Goal: Information Seeking & Learning: Learn about a topic

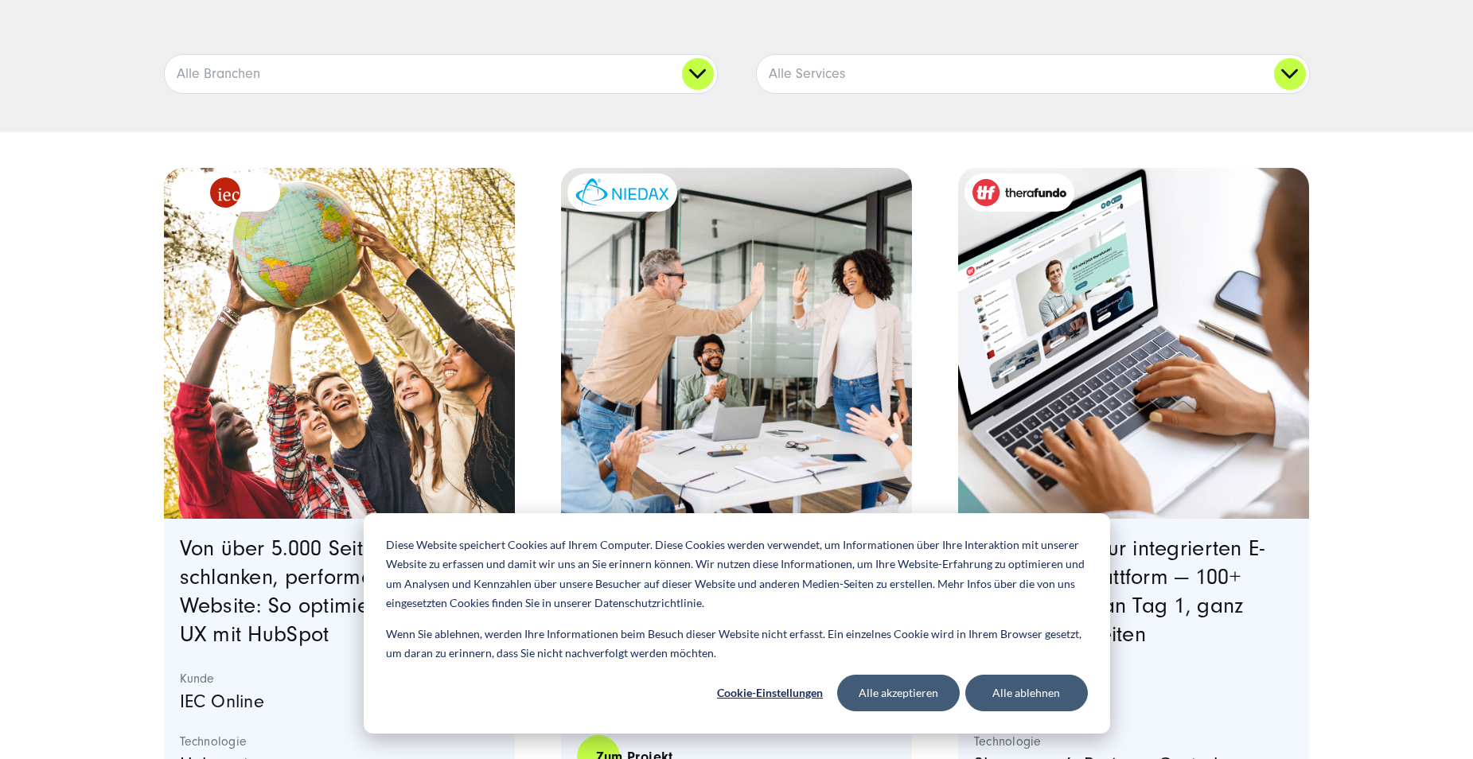
scroll to position [398, 0]
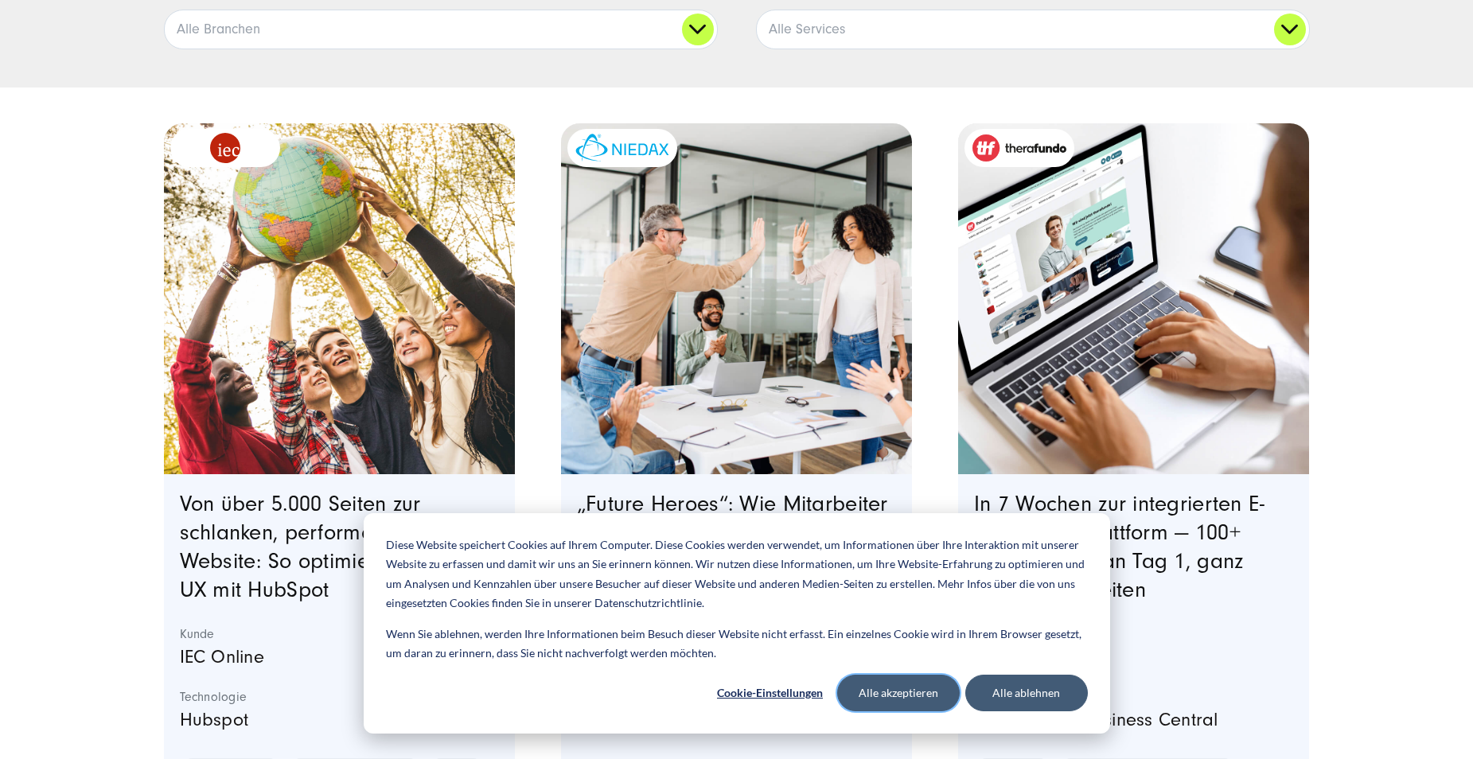
click at [885, 685] on button "Alle akzeptieren" at bounding box center [898, 693] width 123 height 37
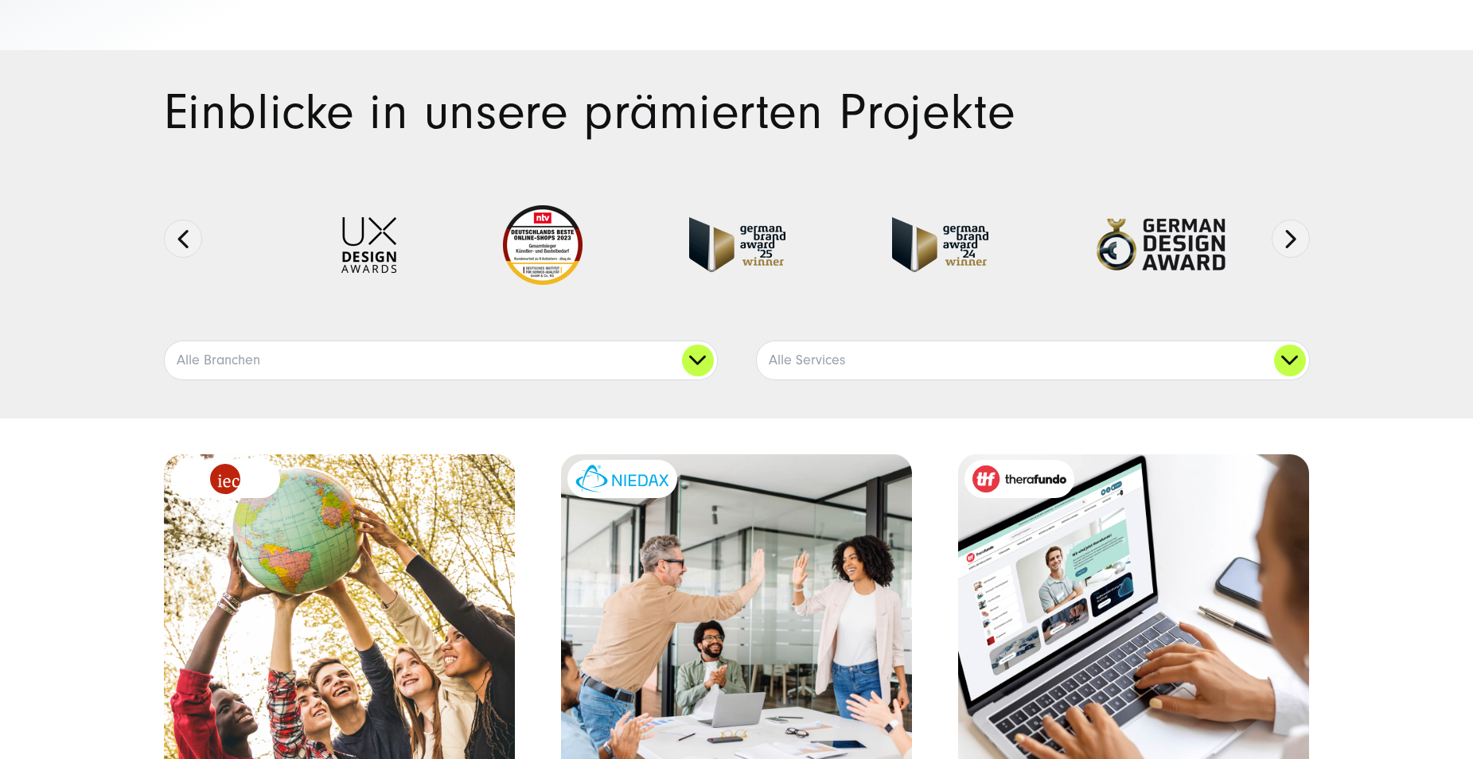
scroll to position [0, 0]
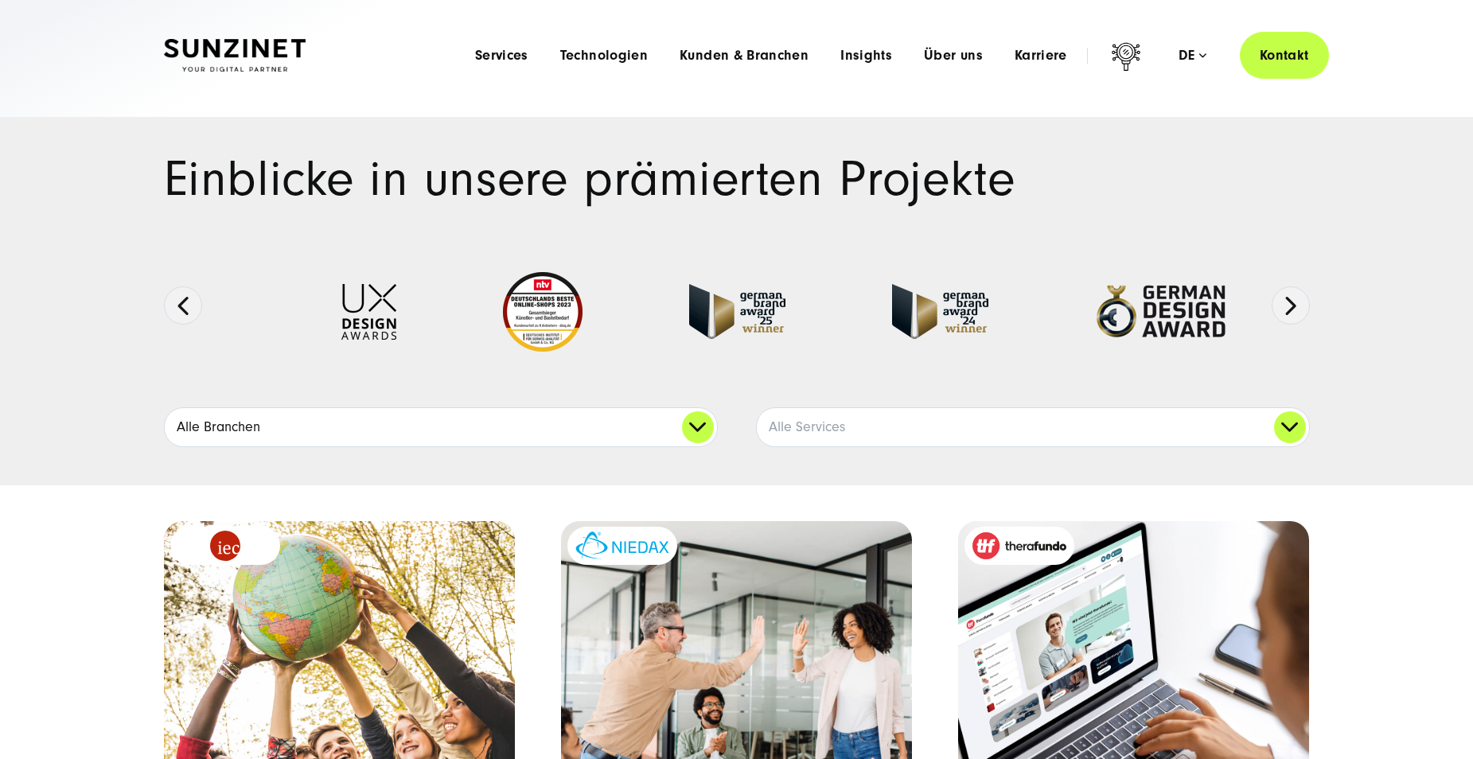
click at [702, 431] on link "Alle Branchen" at bounding box center [441, 427] width 552 height 38
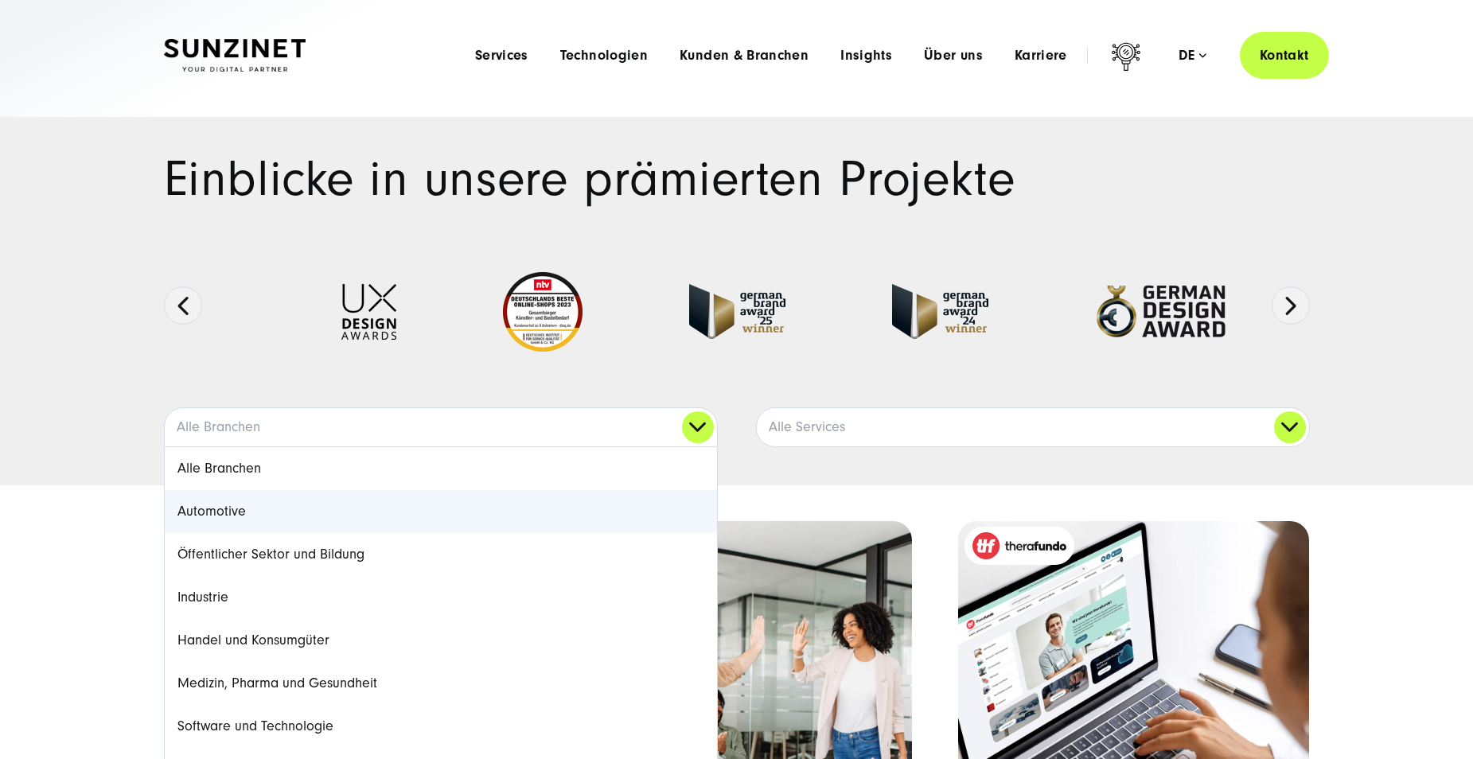
click at [236, 517] on link "Automotive" at bounding box center [441, 511] width 552 height 43
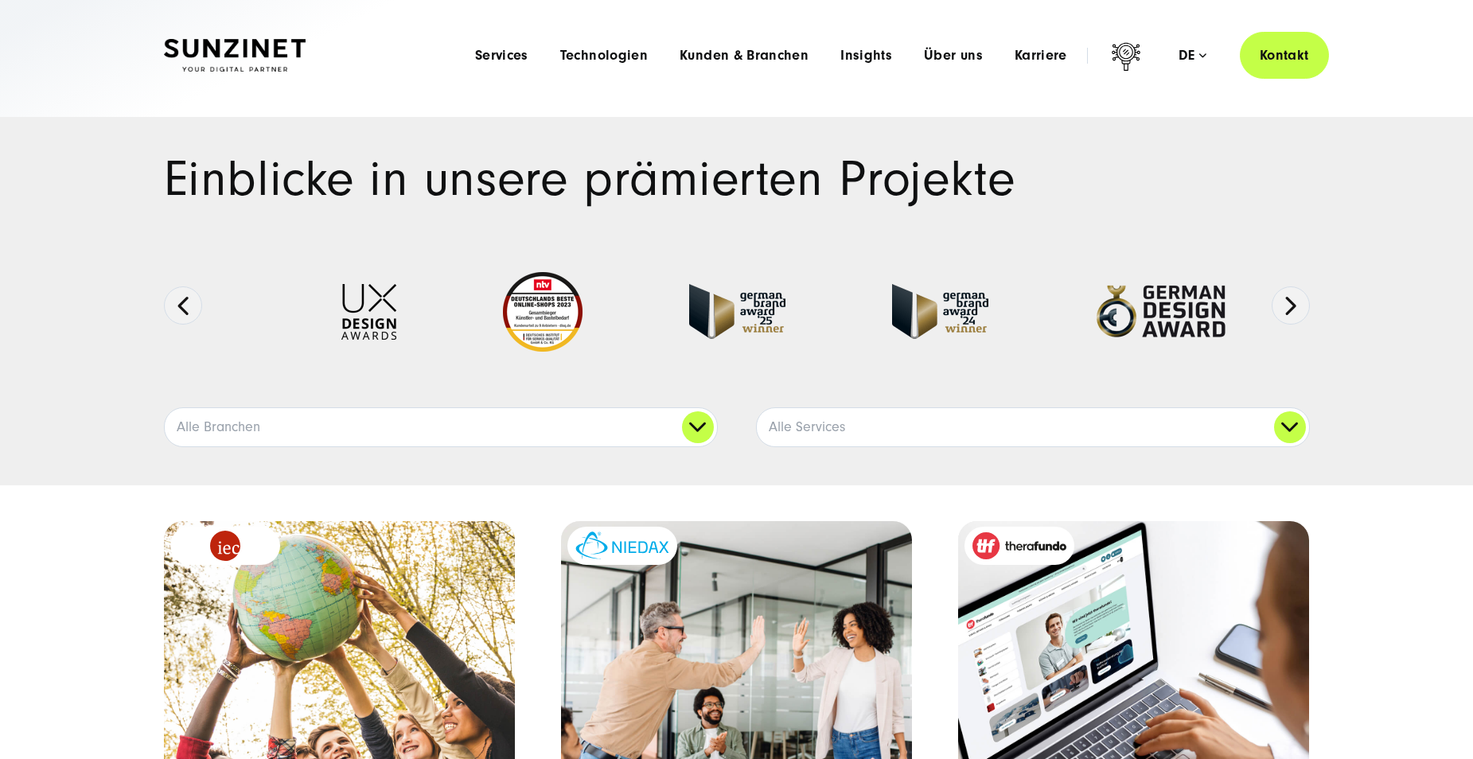
click at [551, 319] on img at bounding box center [543, 312] width 80 height 80
click at [1293, 302] on button "Next" at bounding box center [1291, 305] width 38 height 38
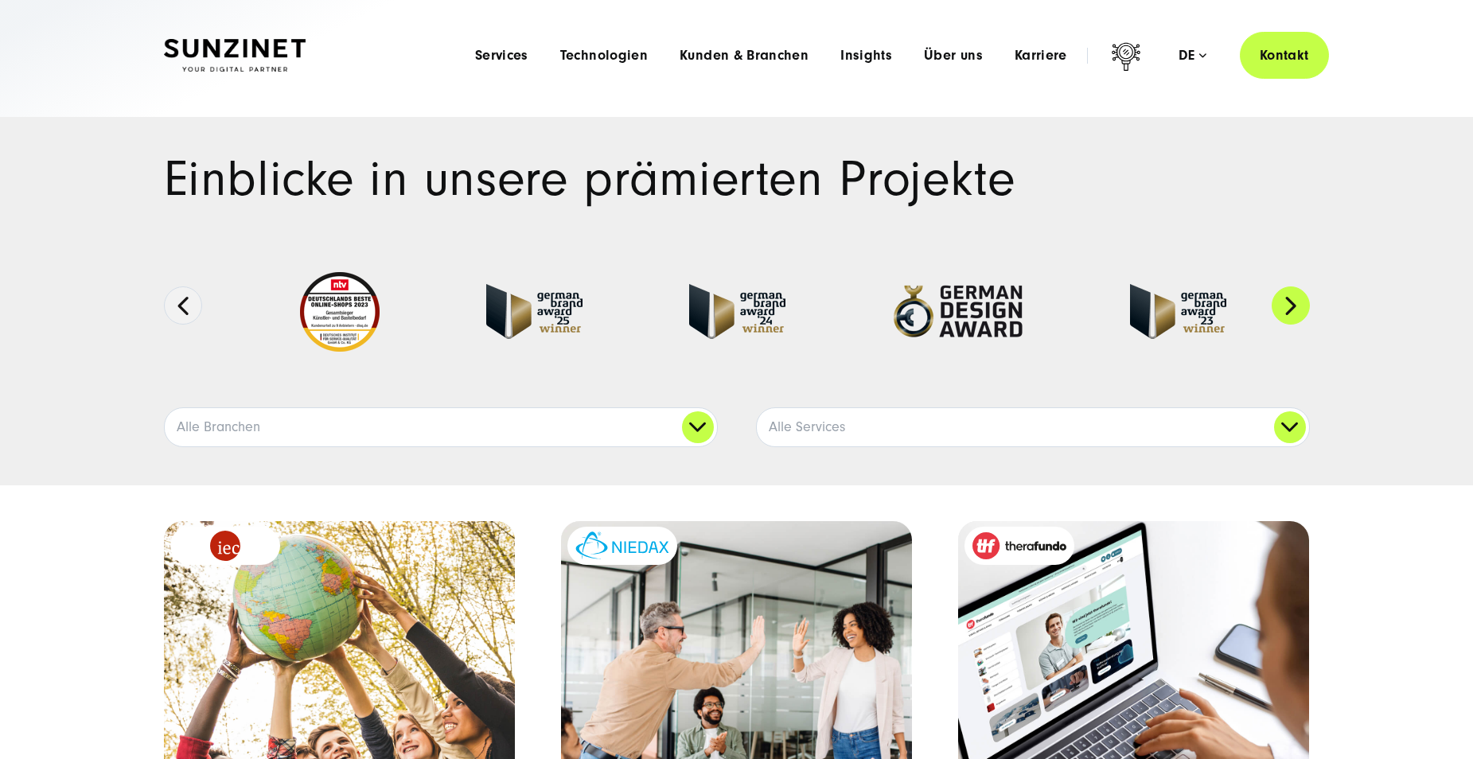
click at [1293, 302] on button "Next" at bounding box center [1291, 305] width 38 height 38
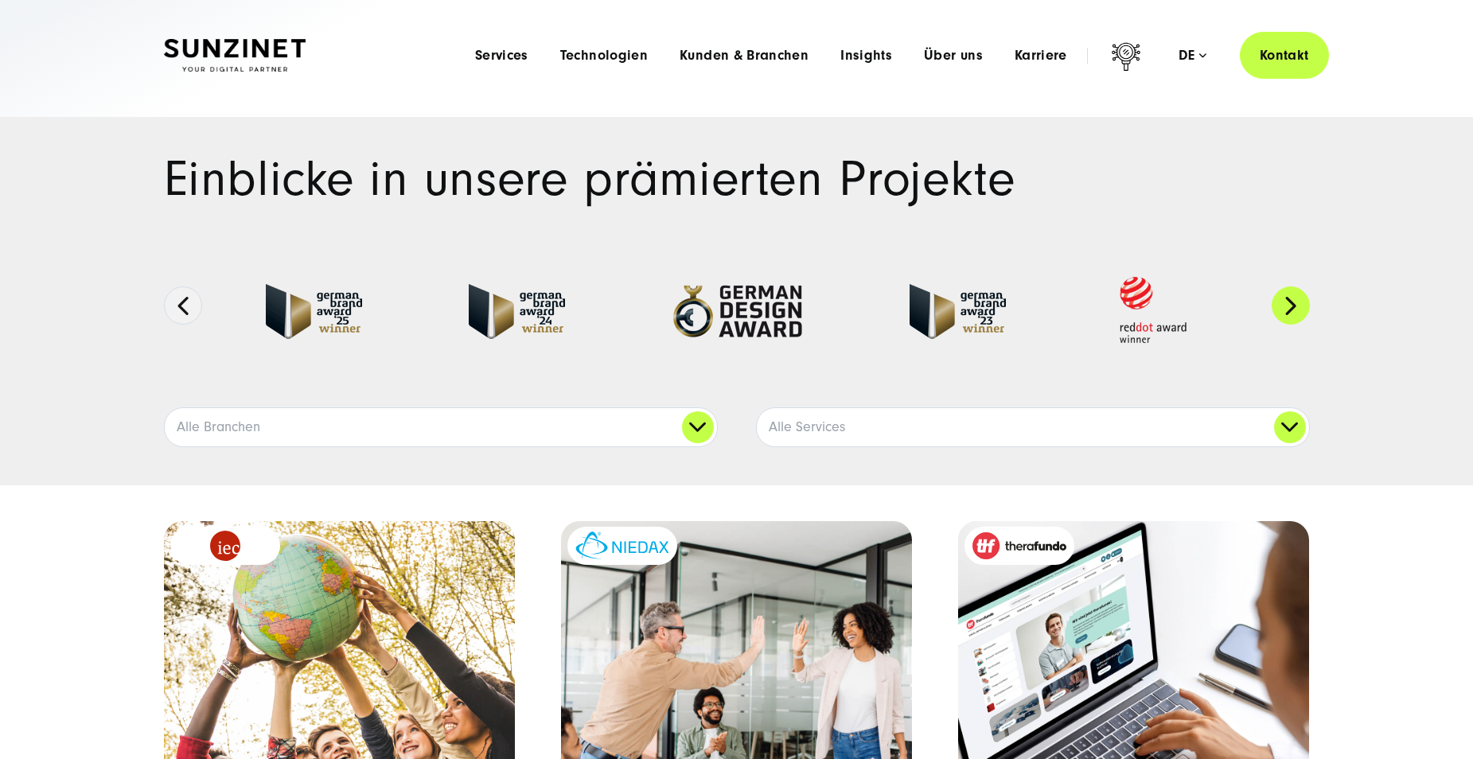
click at [1293, 302] on button "Next" at bounding box center [1291, 305] width 38 height 38
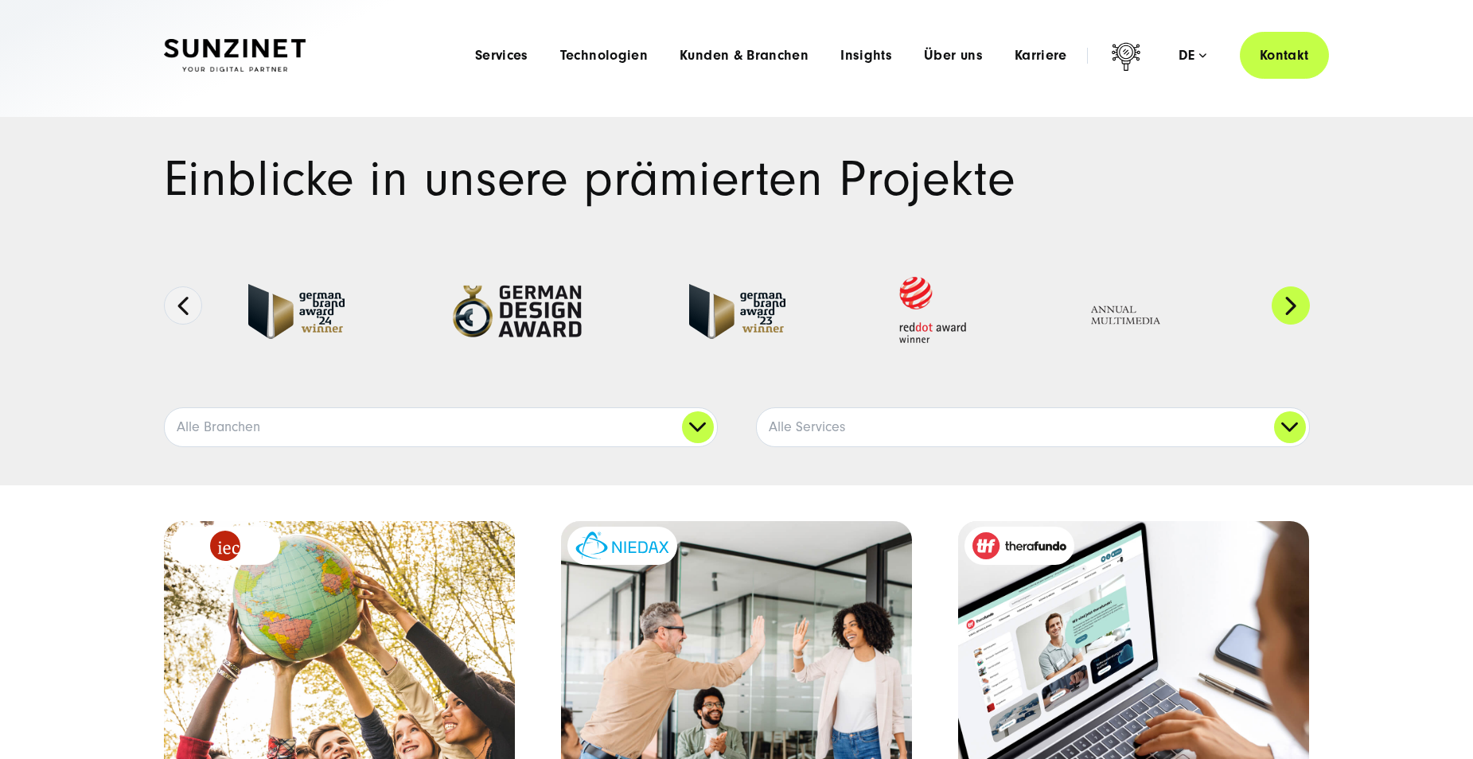
click at [1293, 302] on button "Next" at bounding box center [1291, 305] width 38 height 38
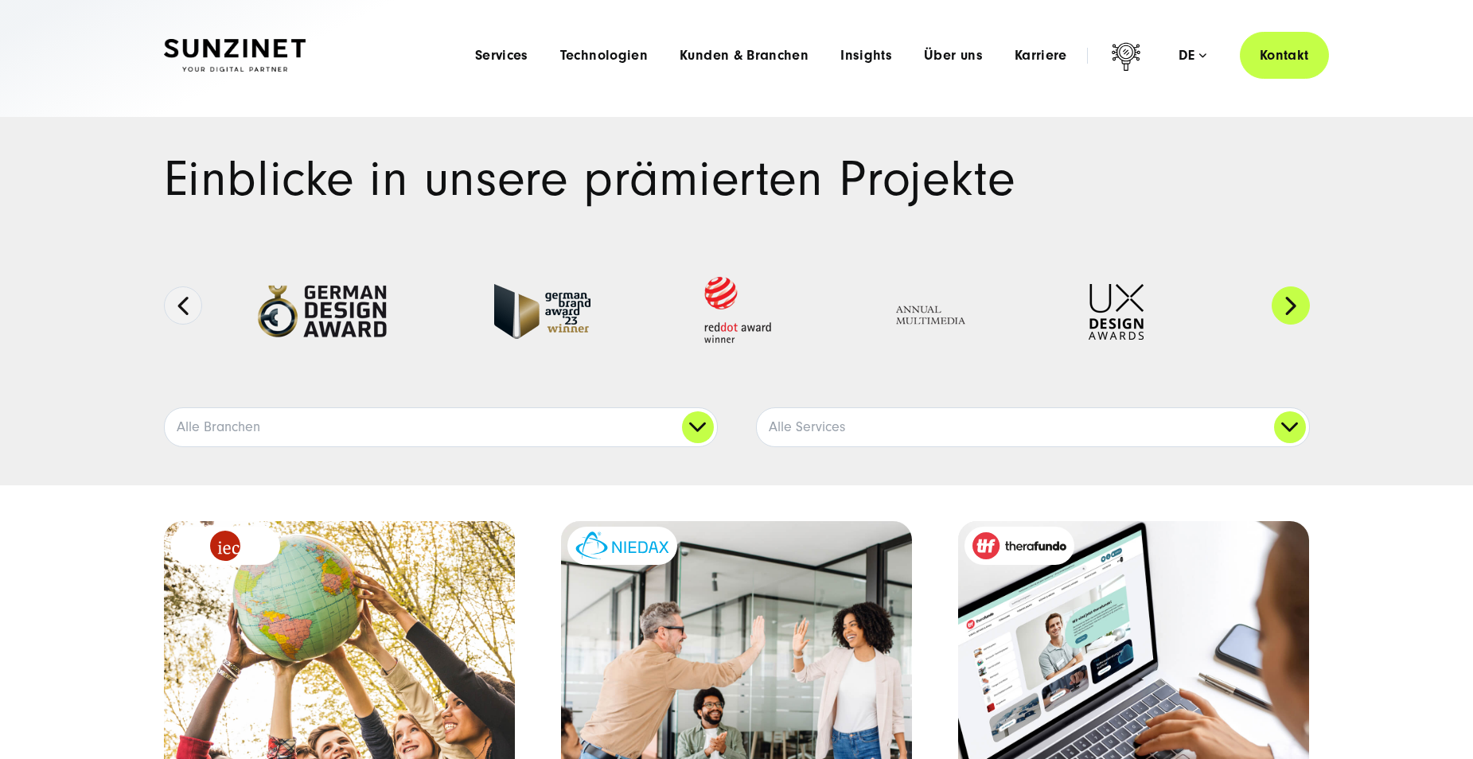
click at [1293, 302] on button "Next" at bounding box center [1291, 305] width 38 height 38
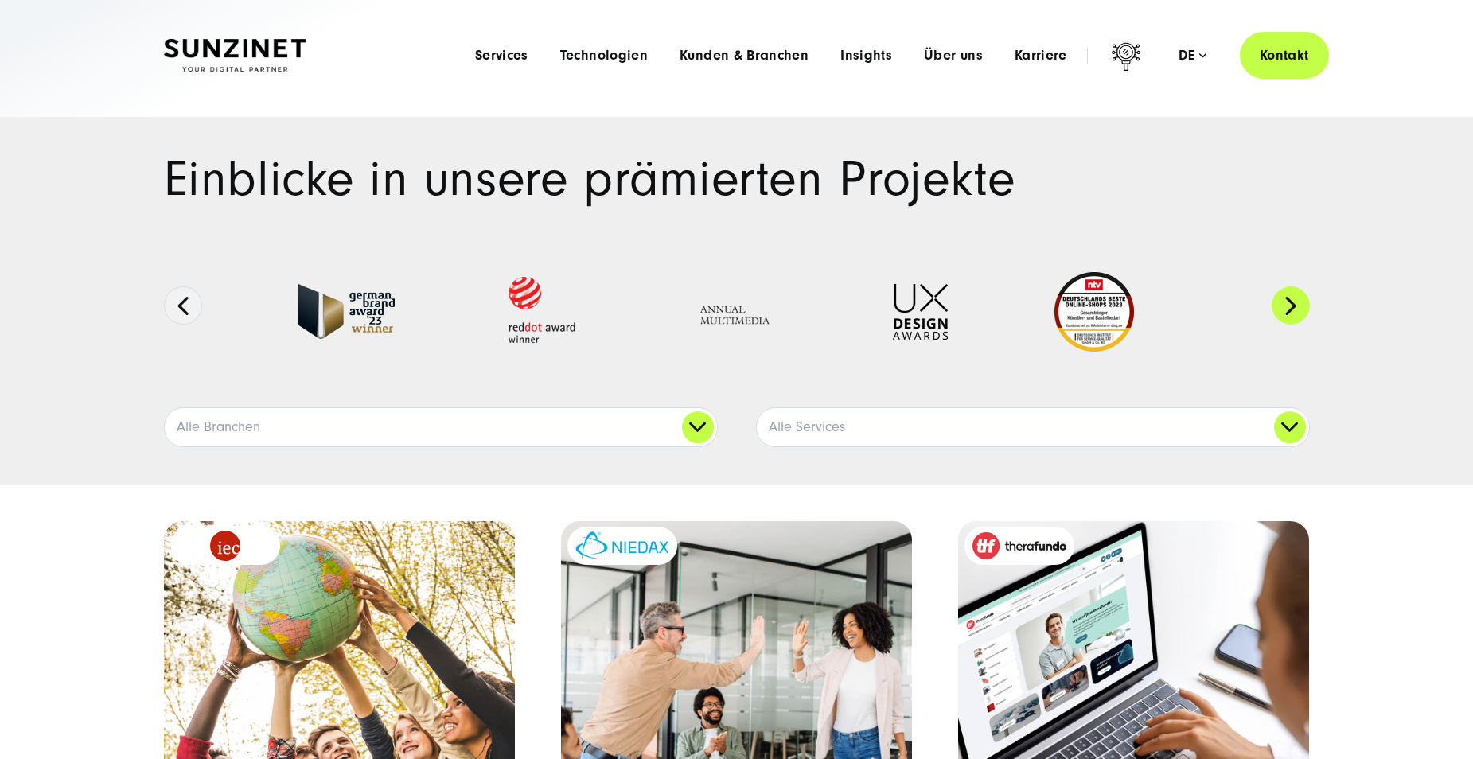
click at [1293, 302] on button "Next" at bounding box center [1291, 305] width 38 height 38
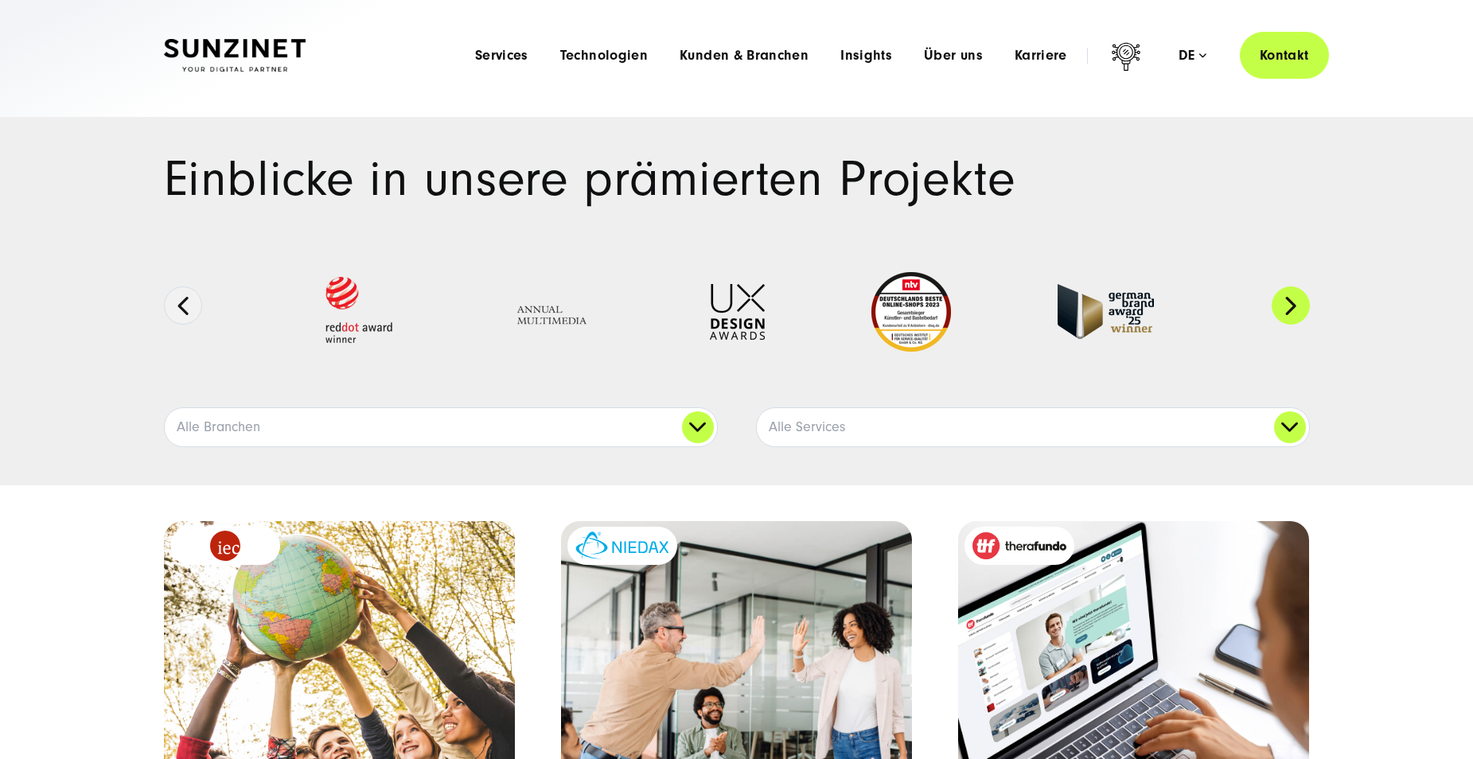
click at [1293, 302] on button "Next" at bounding box center [1291, 305] width 38 height 38
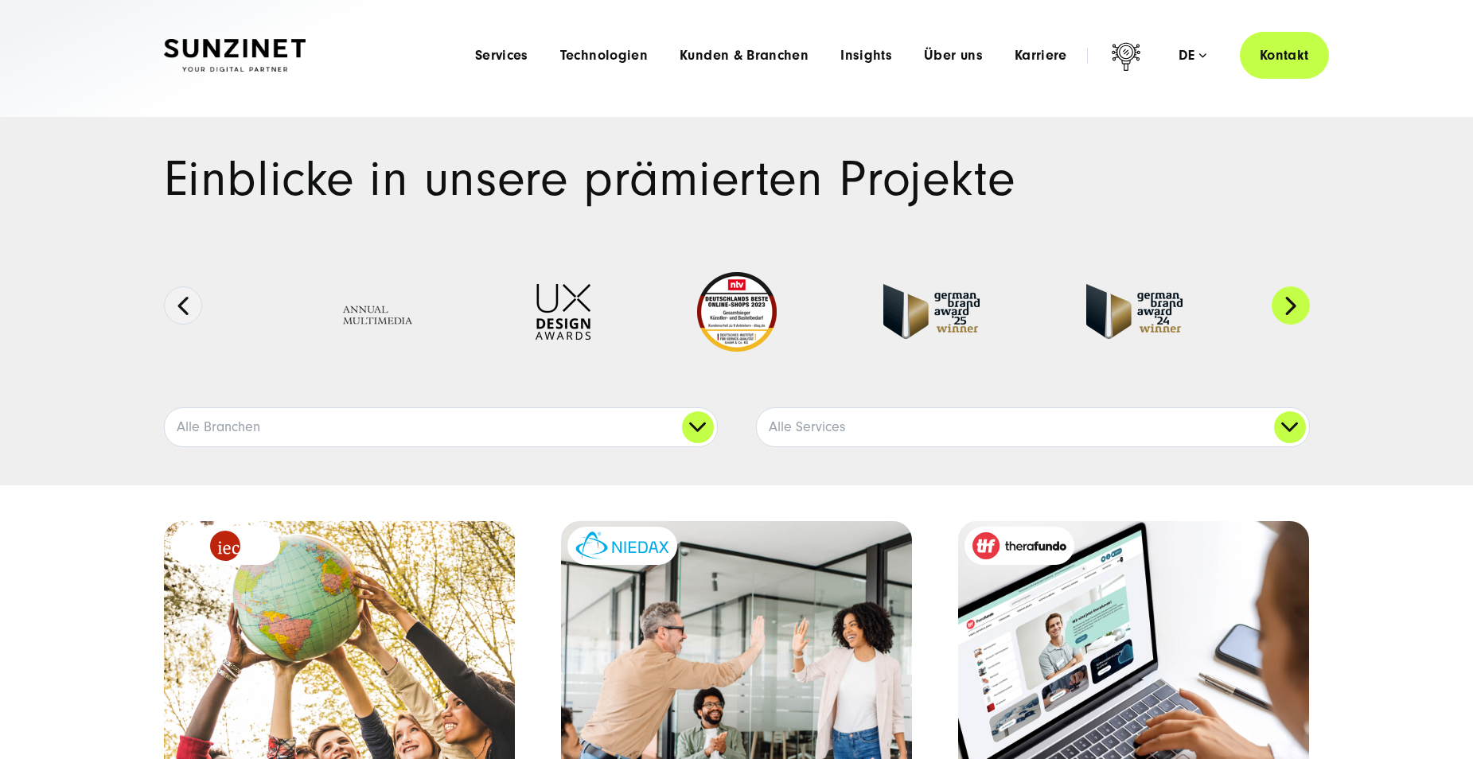
click at [1293, 302] on button "Next" at bounding box center [1291, 305] width 38 height 38
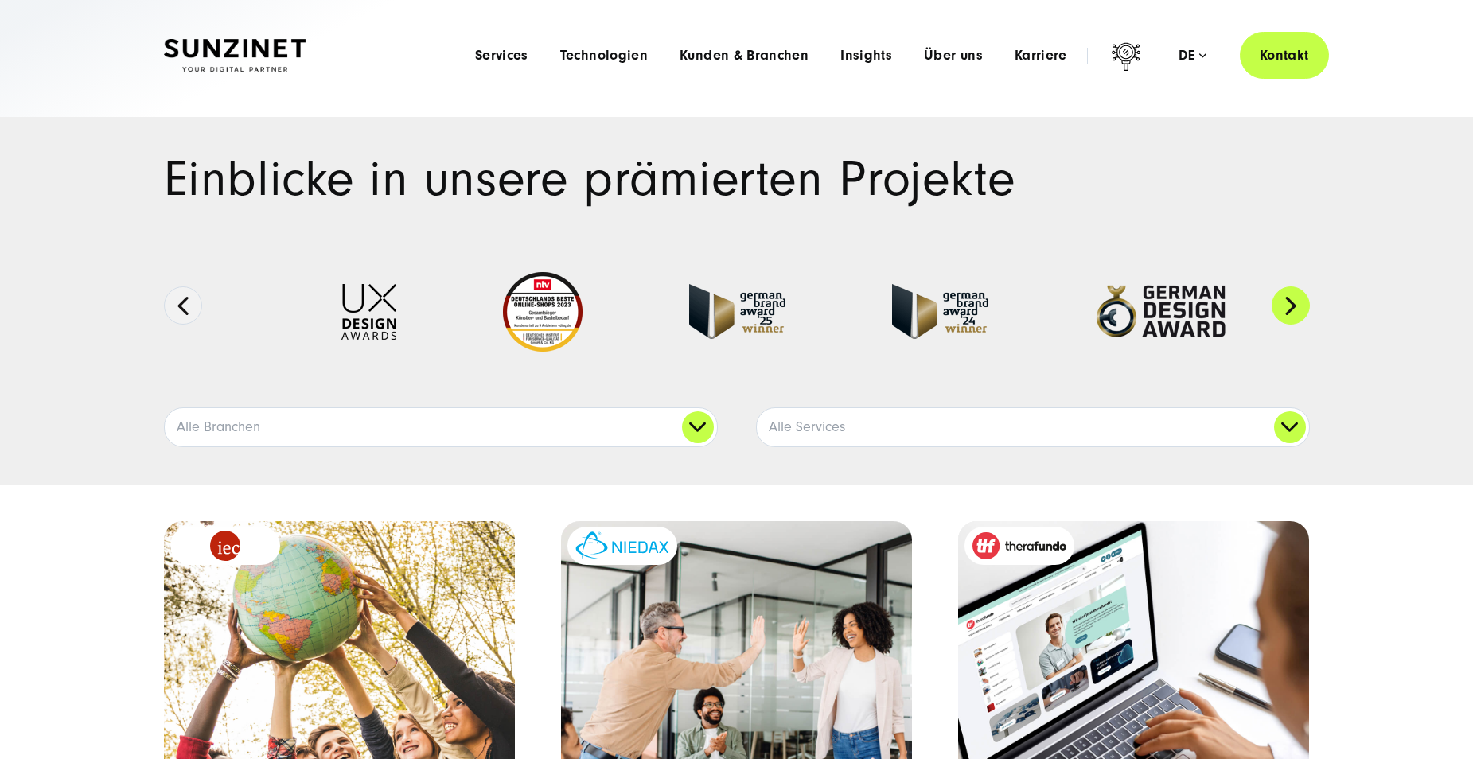
click at [1293, 302] on button "Next" at bounding box center [1291, 305] width 38 height 38
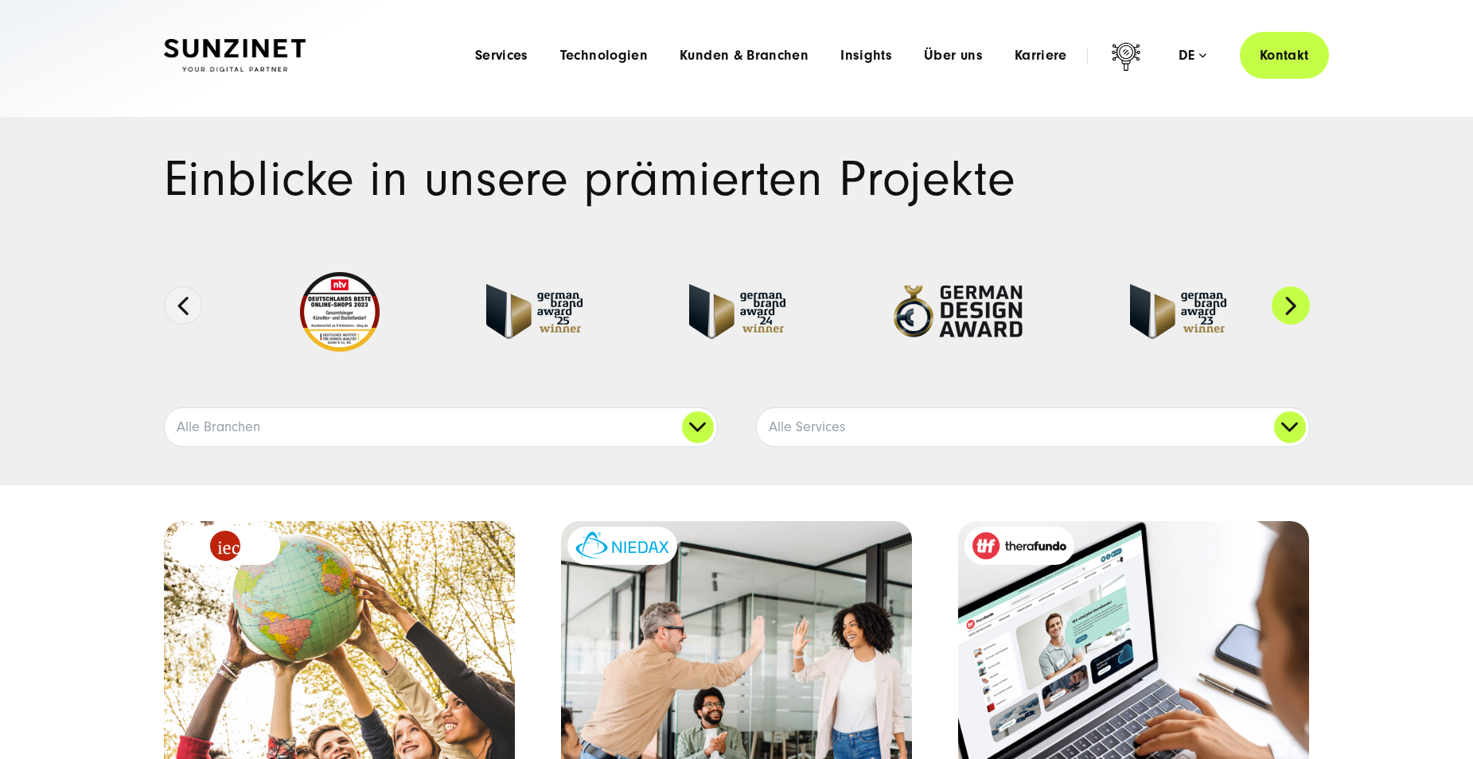
click at [1293, 302] on button "Next" at bounding box center [1291, 305] width 38 height 38
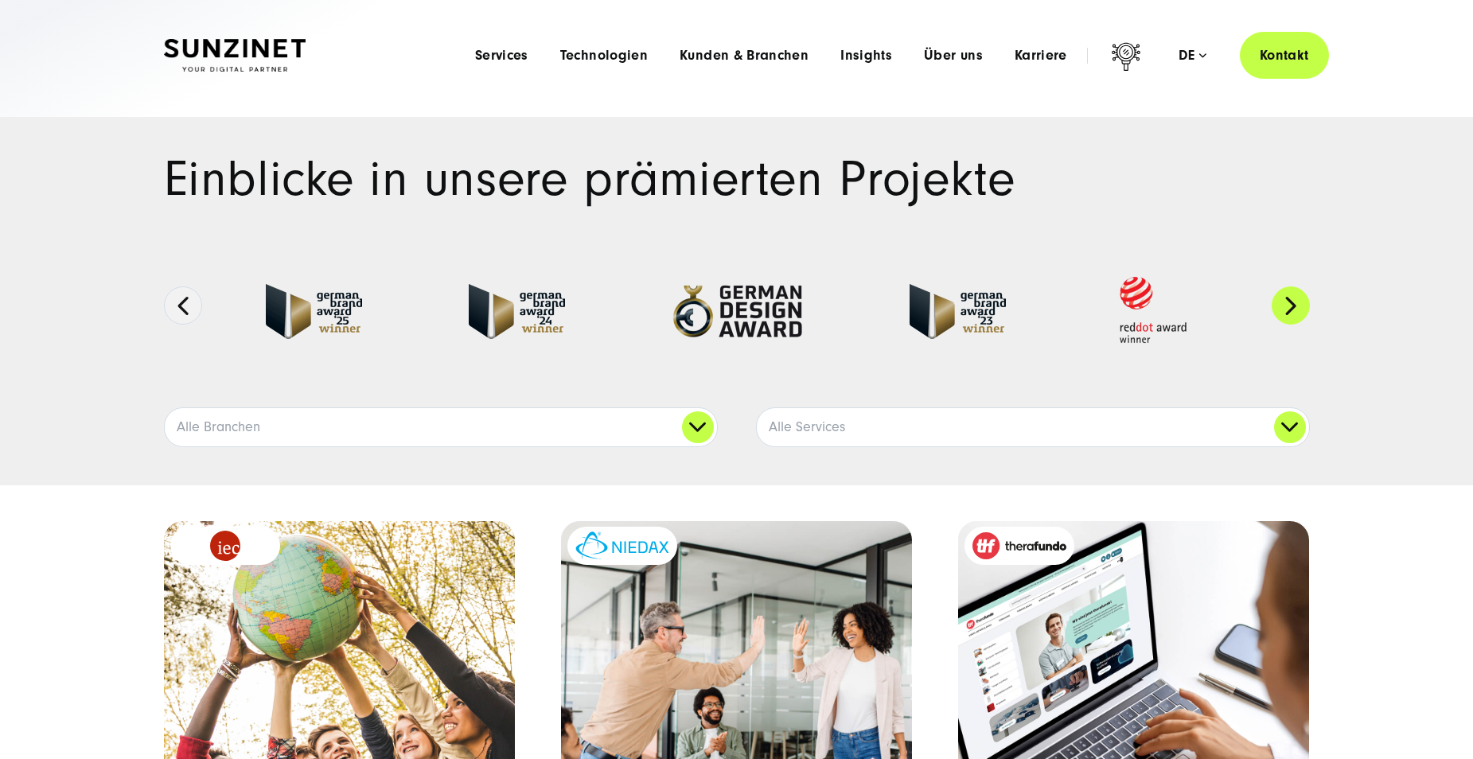
click at [1293, 302] on button "Next" at bounding box center [1291, 305] width 38 height 38
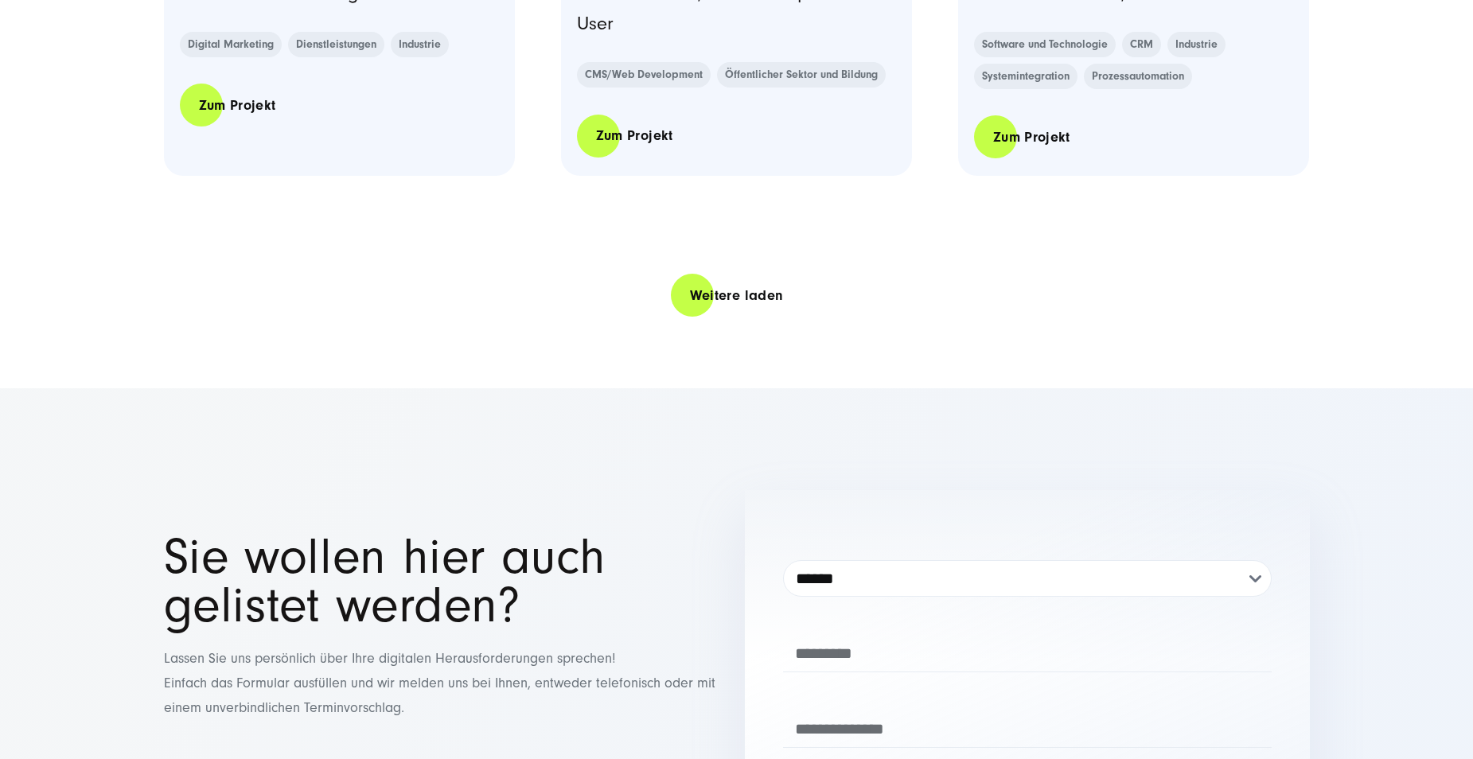
scroll to position [3501, 0]
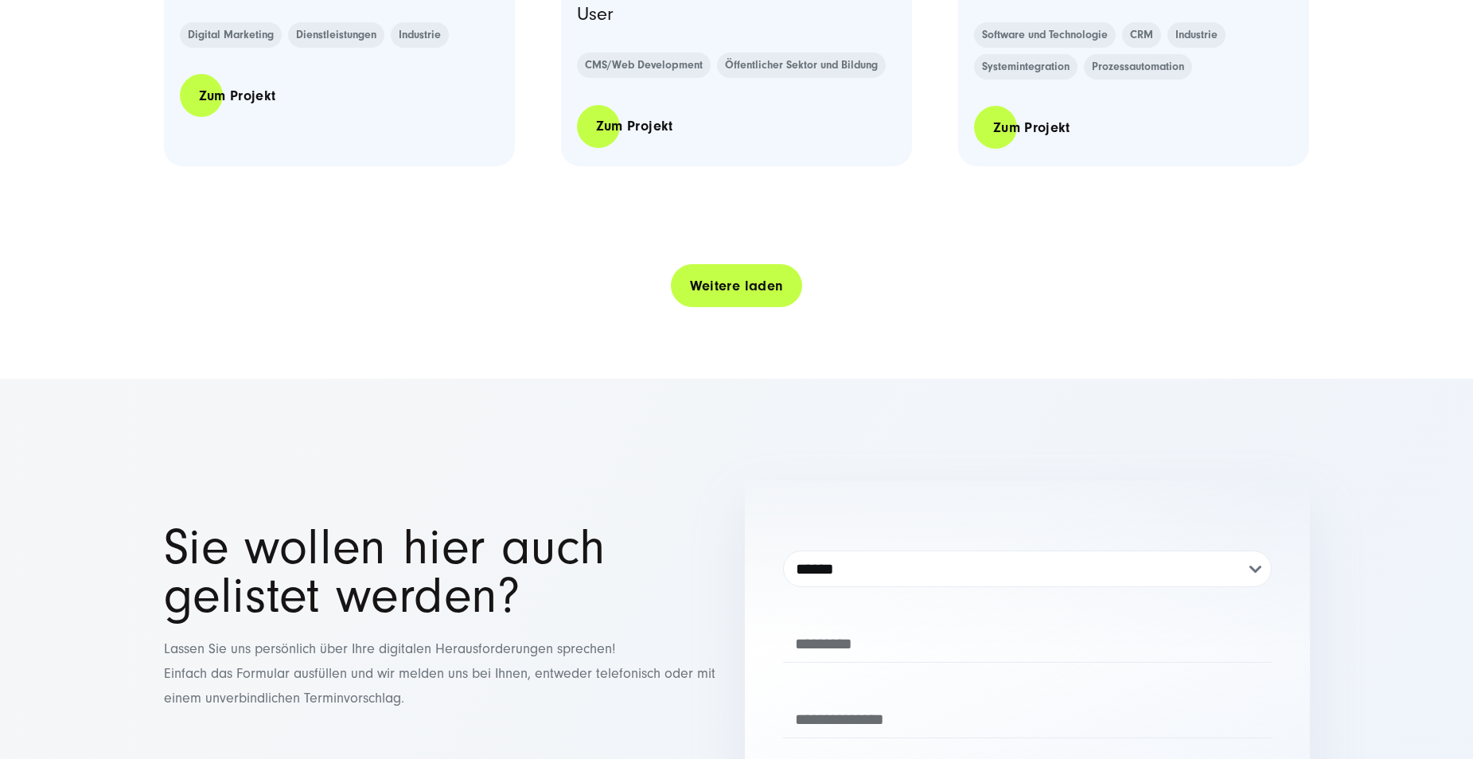
click at [708, 283] on link "Weitere laden" at bounding box center [737, 285] width 132 height 45
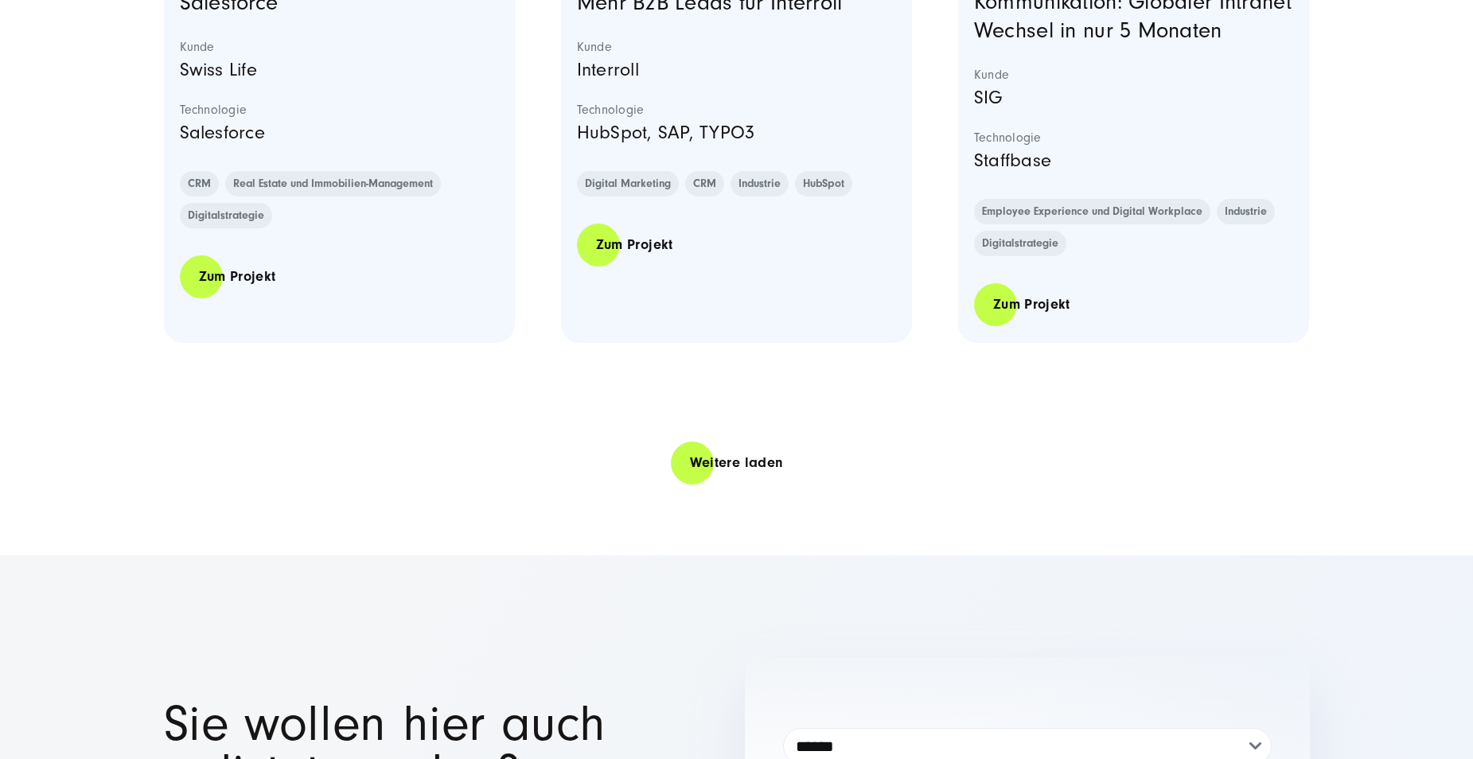
scroll to position [6525, 0]
